Goal: Task Accomplishment & Management: Complete application form

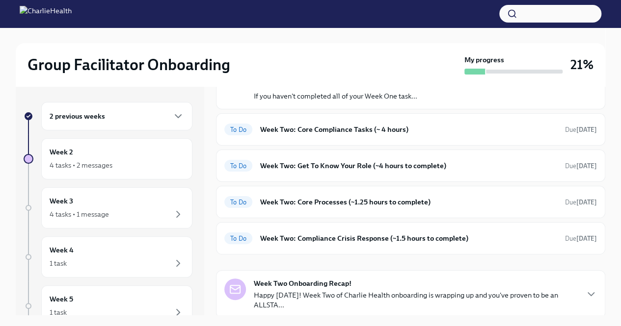
scroll to position [79, 0]
click at [374, 130] on h6 "Week Two: Core Compliance Tasks (~ 4 hours)" at bounding box center [408, 129] width 297 height 11
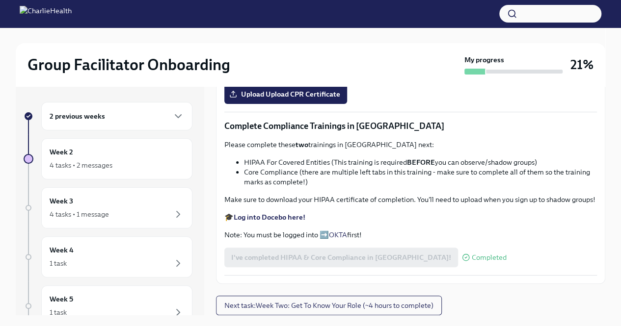
scroll to position [523, 0]
click at [274, 41] on strong "Complete your CPR & First Aid training HERE" at bounding box center [307, 36] width 147 height 9
click at [269, 99] on span "Upload Upload CPR Certificate" at bounding box center [285, 94] width 109 height 10
click at [0, 0] on input "Upload Upload CPR Certificate" at bounding box center [0, 0] width 0 height 0
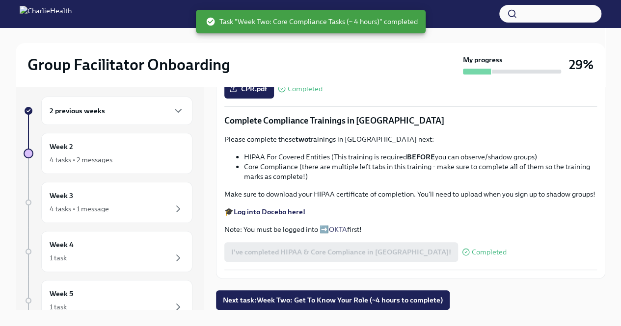
scroll to position [630, 0]
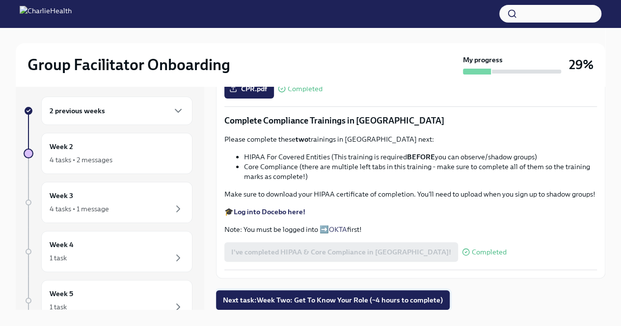
click at [391, 306] on button "Next task : Week Two: Get To Know Your Role (~4 hours to complete)" at bounding box center [333, 301] width 234 height 20
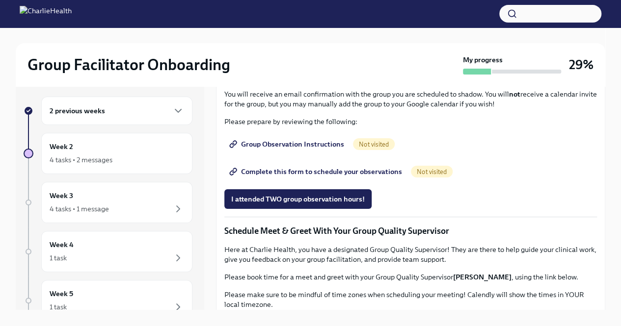
scroll to position [538, 0]
